Goal: Task Accomplishment & Management: Manage account settings

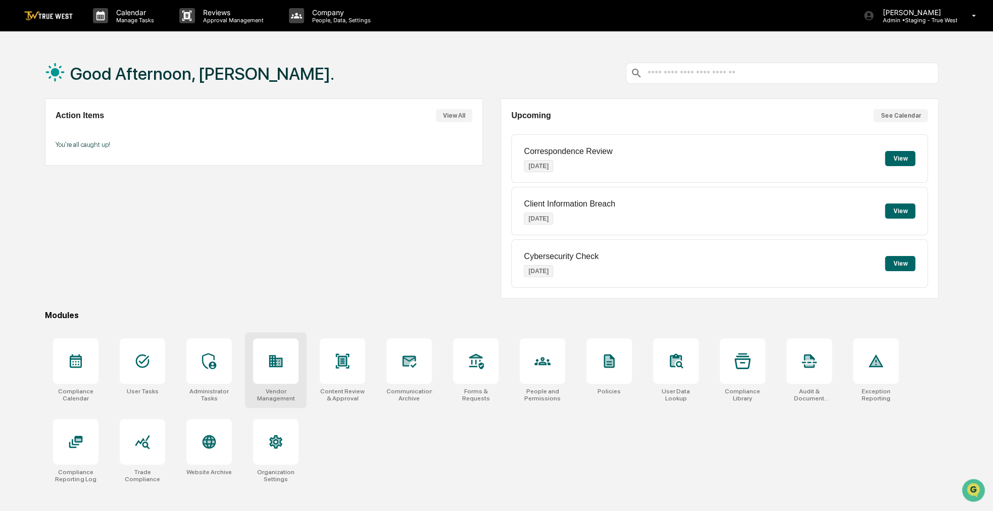
click at [289, 373] on div at bounding box center [275, 360] width 45 height 45
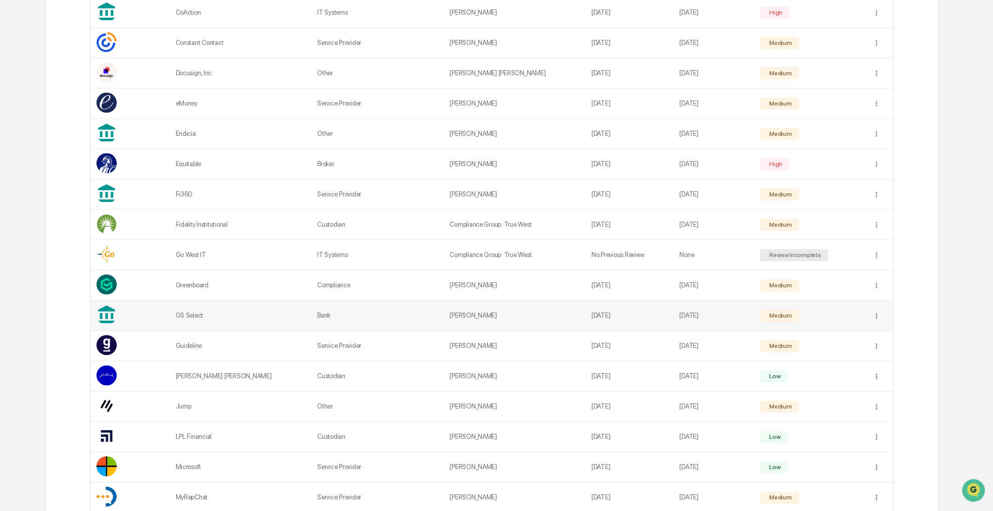
scroll to position [606, 0]
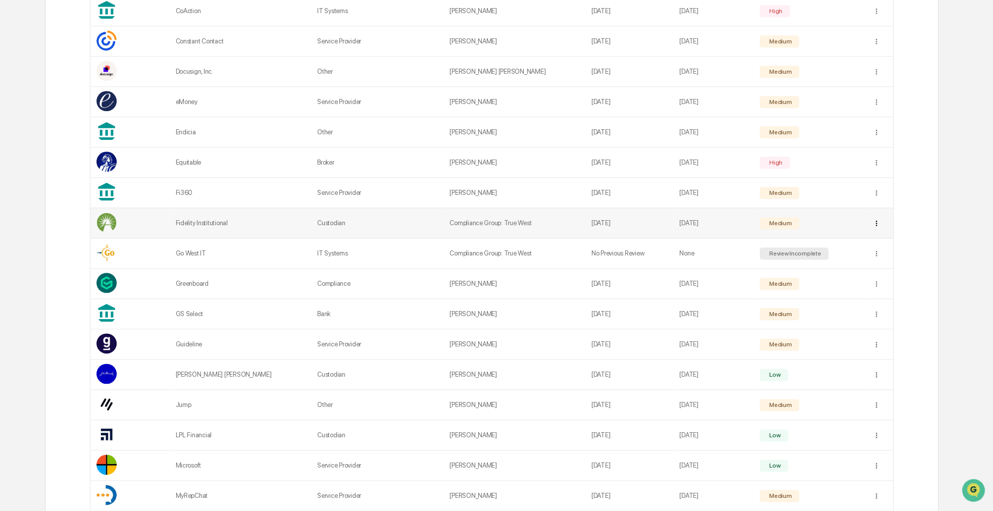
click at [871, 256] on div "Sync to Child Organizations" at bounding box center [876, 260] width 105 height 16
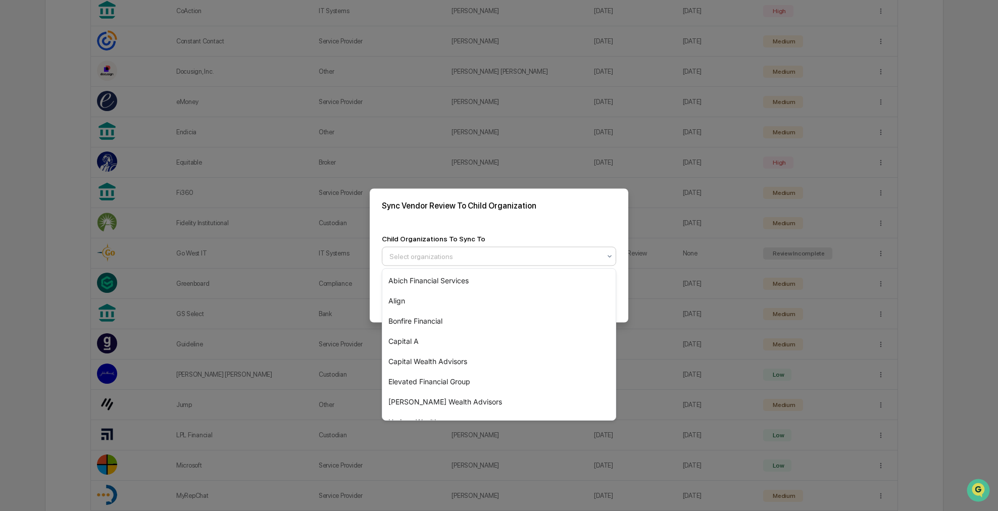
click at [603, 253] on div "Select organizations" at bounding box center [494, 256] width 221 height 16
click at [450, 341] on div "Capital A" at bounding box center [498, 341] width 233 height 20
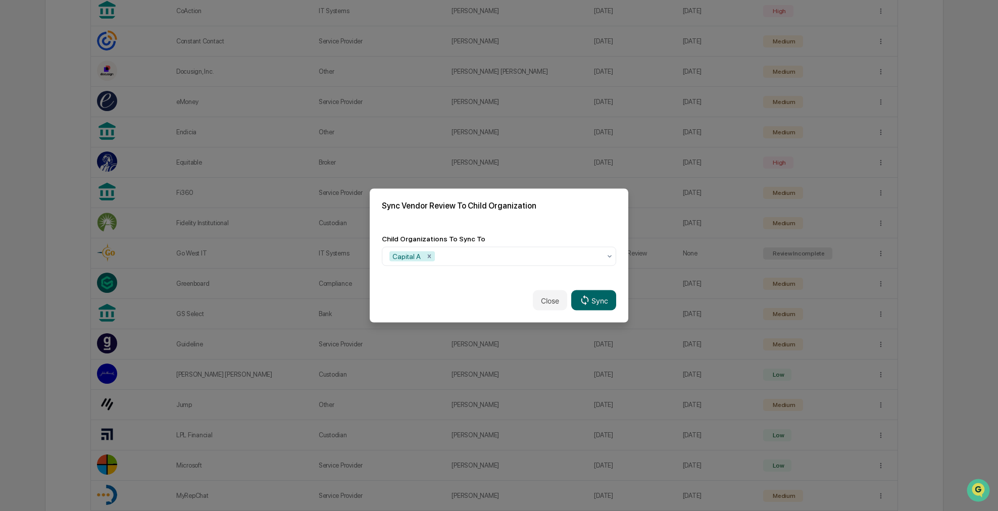
click at [578, 226] on div "Child Organizations To Sync To Capital A" at bounding box center [499, 251] width 259 height 56
click at [598, 296] on button "Sync" at bounding box center [593, 300] width 45 height 20
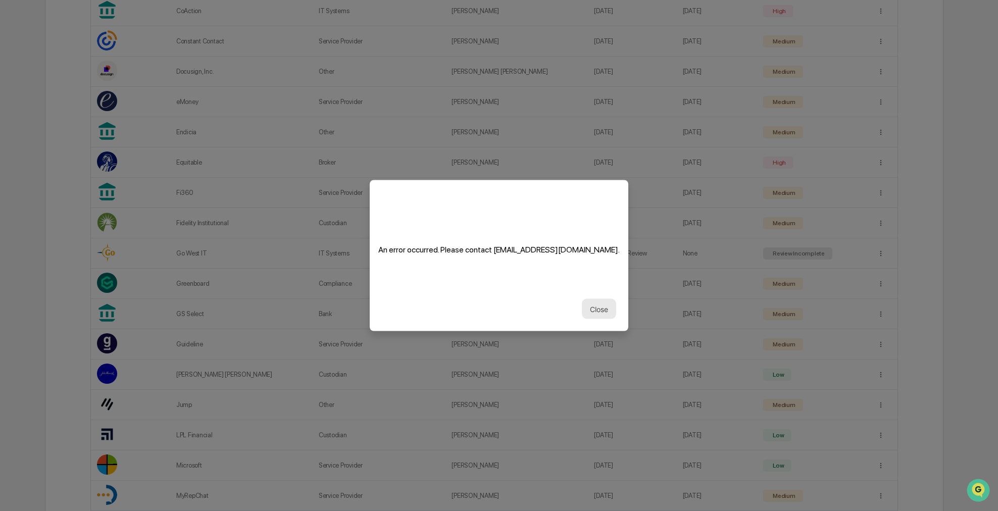
click at [598, 308] on button "Close" at bounding box center [599, 309] width 34 height 20
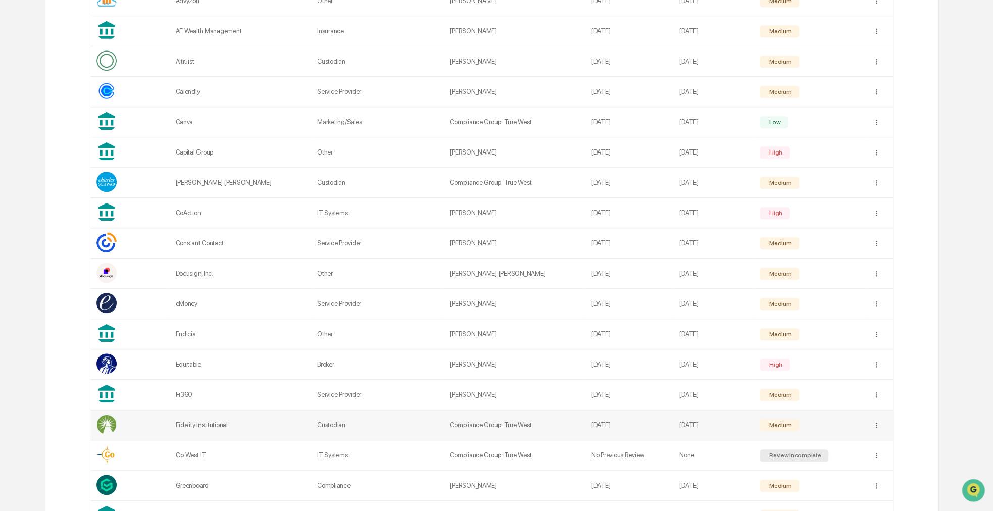
scroll to position [152, 0]
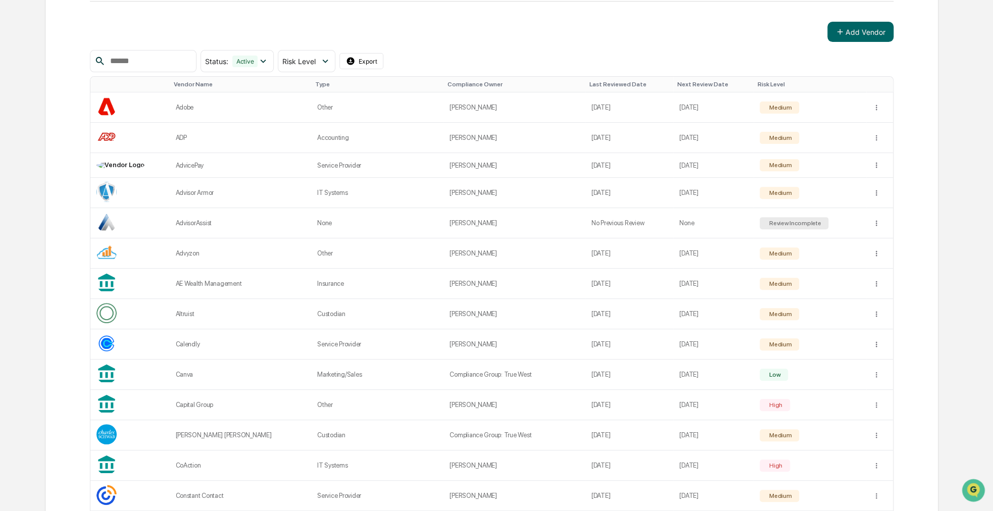
drag, startPoint x: 70, startPoint y: 192, endPoint x: 57, endPoint y: 179, distance: 18.6
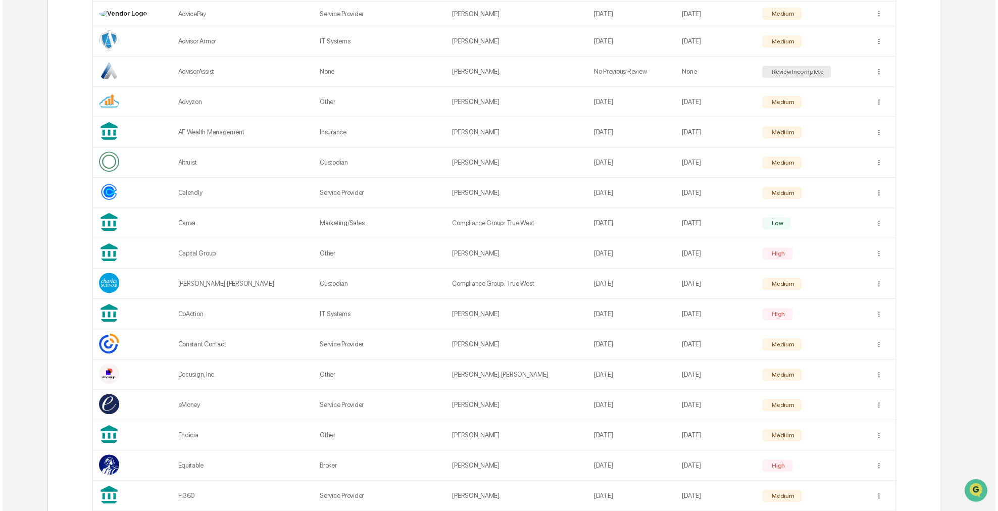
scroll to position [0, 0]
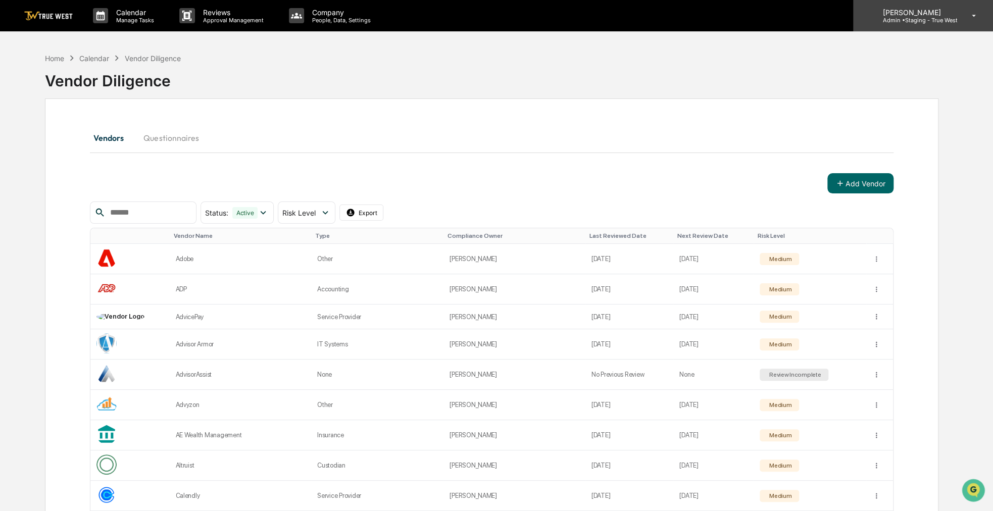
click at [926, 24] on div "Sigrid Alegria Admin • Staging - True West" at bounding box center [923, 15] width 140 height 31
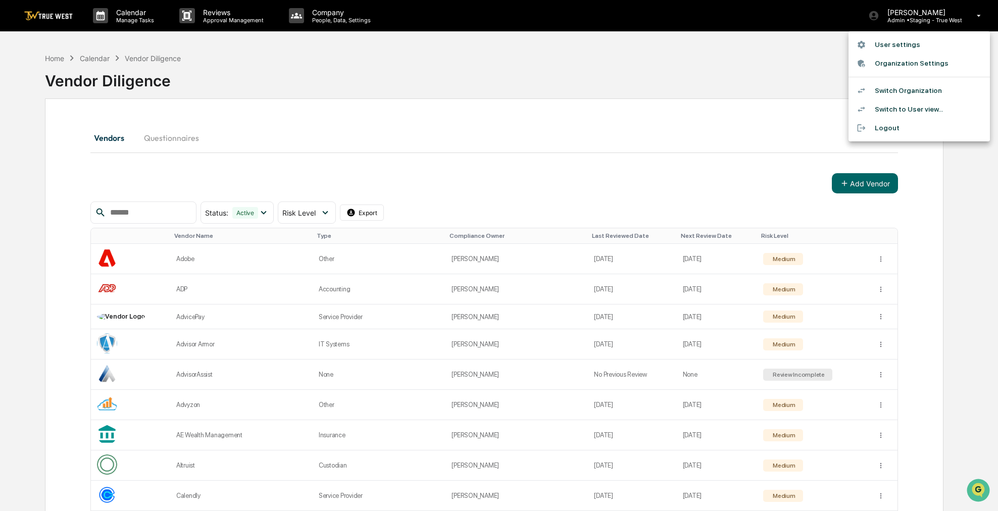
click at [899, 122] on li "Logout" at bounding box center [918, 128] width 141 height 19
